Goal: Use online tool/utility: Utilize a website feature to perform a specific function

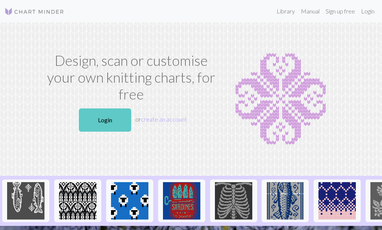
click at [99, 122] on link "Login" at bounding box center [105, 119] width 52 height 23
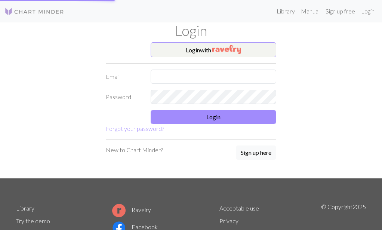
type input "[EMAIL_ADDRESS][DOMAIN_NAME]"
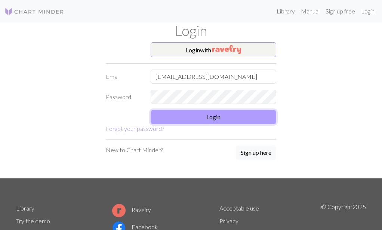
click at [210, 115] on button "Login" at bounding box center [214, 117] width 126 height 14
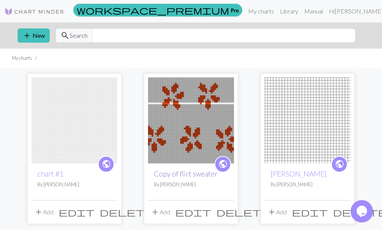
click at [176, 173] on link "Copy of flirt sweater" at bounding box center [186, 173] width 64 height 9
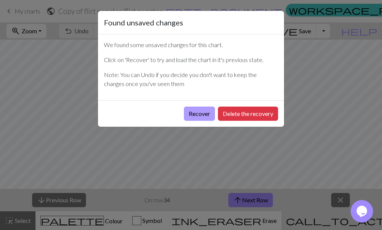
click at [204, 113] on button "Recover" at bounding box center [199, 114] width 31 height 14
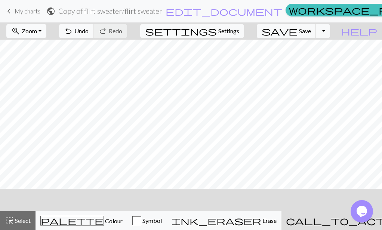
click at [20, 32] on span "zoom_in" at bounding box center [15, 31] width 9 height 10
click at [60, 52] on button "Fit all" at bounding box center [36, 47] width 59 height 12
